Goal: Check status: Check status

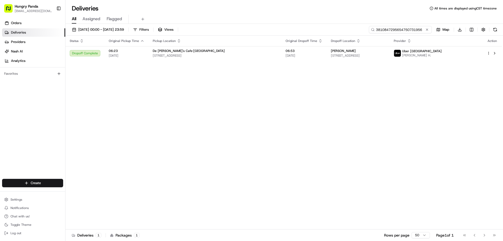
click at [430, 30] on input "3810847295654750731956" at bounding box center [400, 29] width 63 height 7
click at [427, 30] on button at bounding box center [426, 29] width 5 height 5
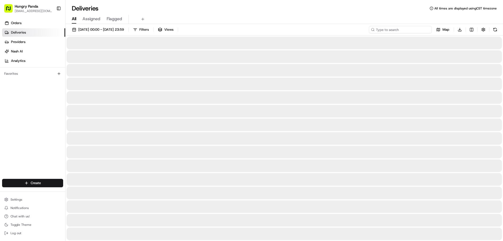
click at [416, 29] on input at bounding box center [400, 29] width 63 height 7
paste input "8216869805253741971548"
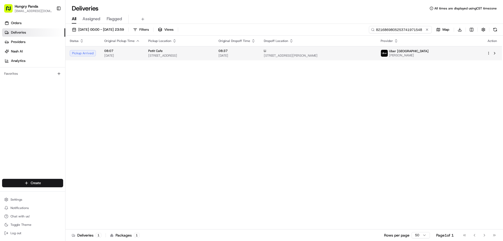
type input "8216869805253741971548"
click at [372, 53] on div "Li" at bounding box center [318, 51] width 108 height 4
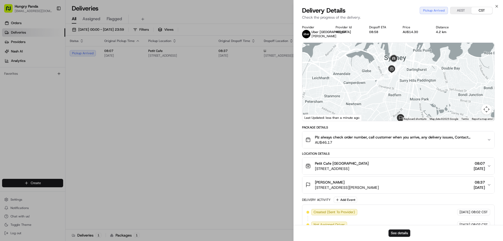
drag, startPoint x: 411, startPoint y: 88, endPoint x: 410, endPoint y: 96, distance: 7.9
click at [410, 96] on div at bounding box center [398, 82] width 192 height 78
